Goal: Information Seeking & Learning: Learn about a topic

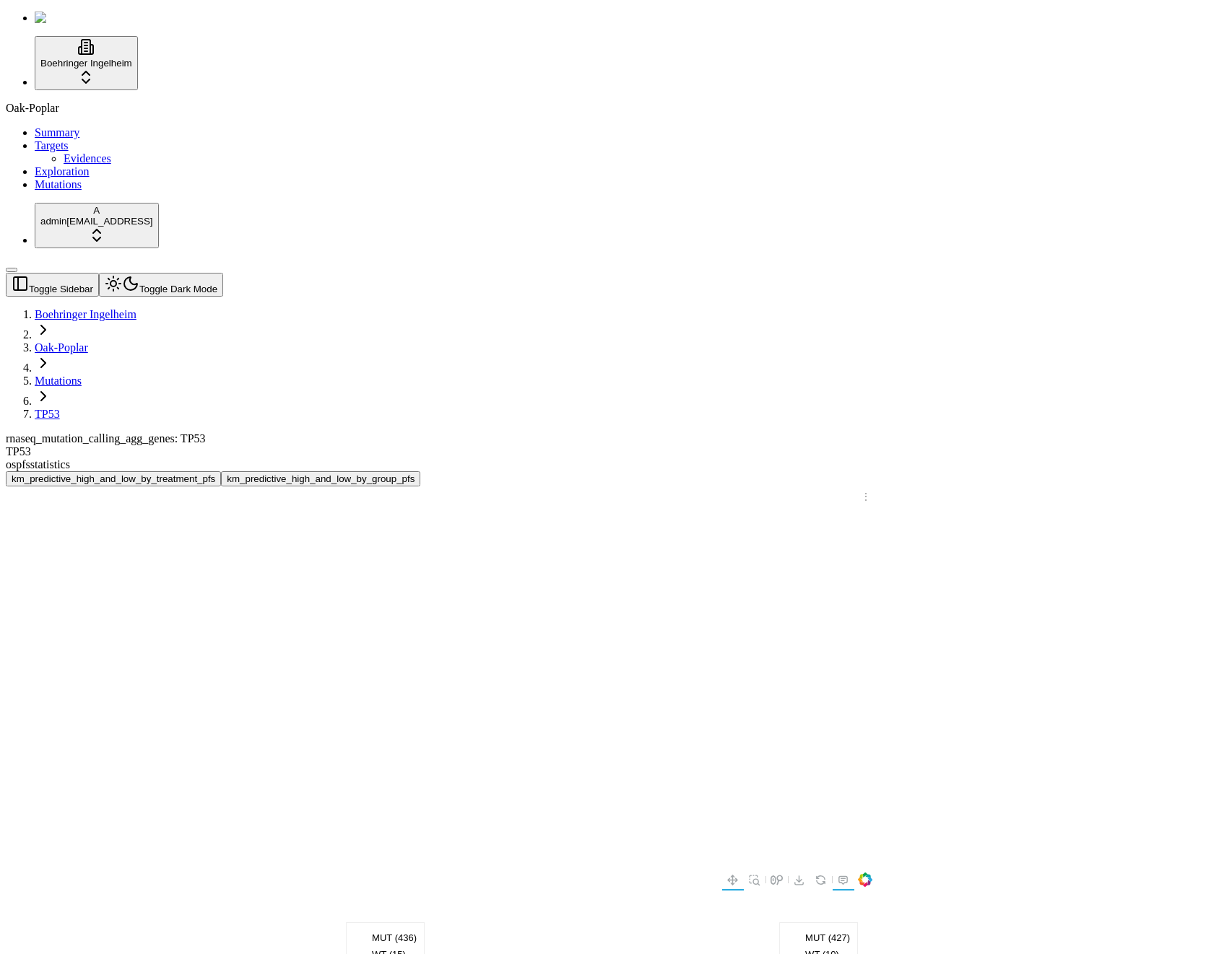
click at [412, 471] on div "km_predictive_high_and_low_by_treatment_pfs km_predictive_high_and_low_by_group…" at bounding box center [546, 861] width 1082 height 780
click at [629, 432] on div "rnaseq_mutation_calling_agg_genes: TP53" at bounding box center [546, 438] width 1082 height 13
click at [625, 273] on header "Toggle Sidebar Toggle Dark Mode Boehringer Ingelheim Oak-Poplar Mutations TP53" at bounding box center [546, 346] width 1082 height 148
click at [51, 191] on div "Oak-Poplar Summary Targets Evidences Exploration Mutations" at bounding box center [616, 146] width 1221 height 89
click at [1029, 458] on div "os pfs statistics" at bounding box center [546, 465] width 1082 height 13
